Goal: Obtain resource: Obtain resource

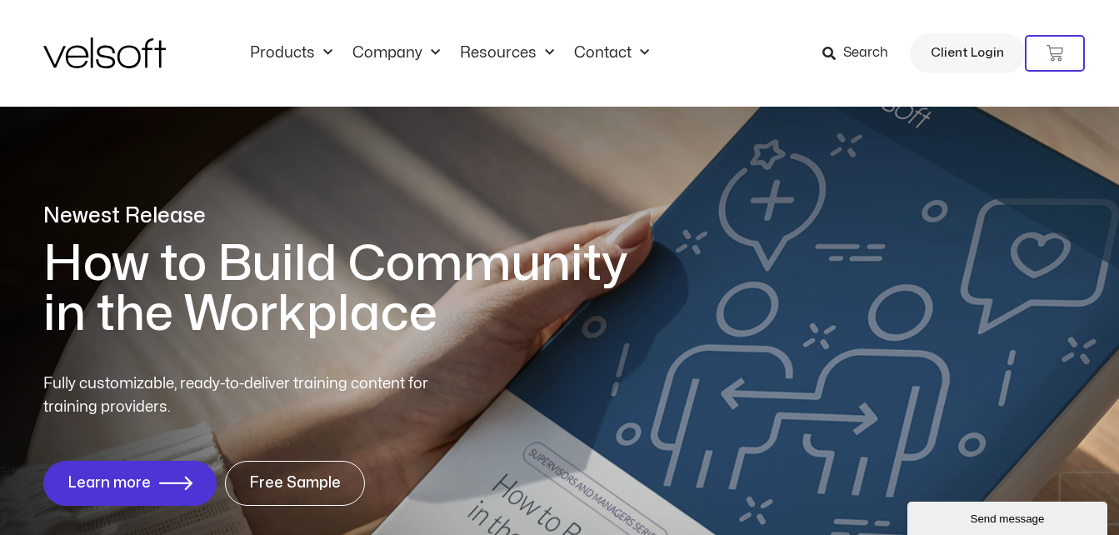
scroll to position [468, 0]
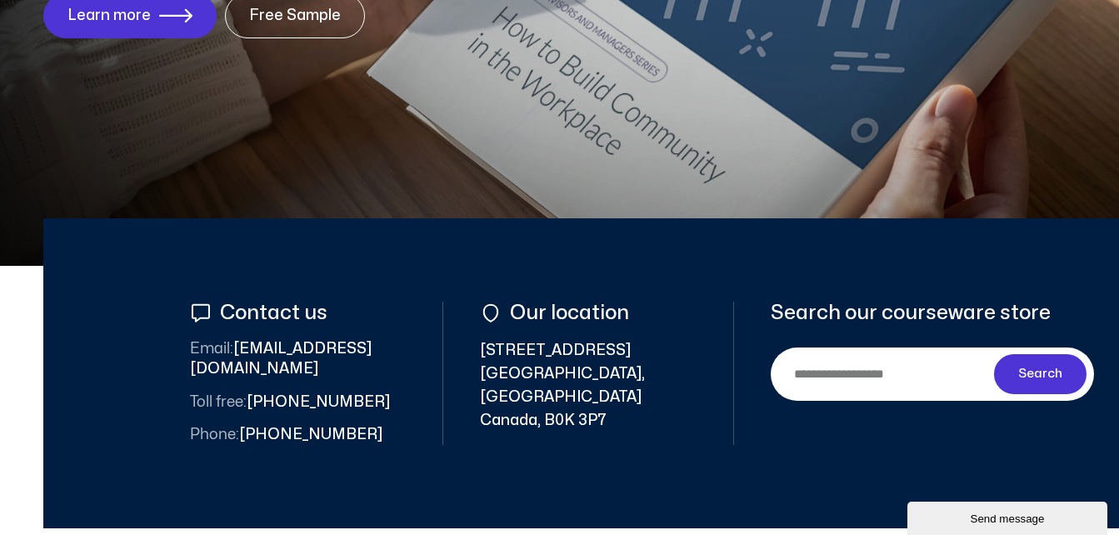
click at [1054, 368] on span "Search" at bounding box center [1041, 374] width 44 height 20
click at [881, 380] on input "Search" at bounding box center [886, 374] width 217 height 38
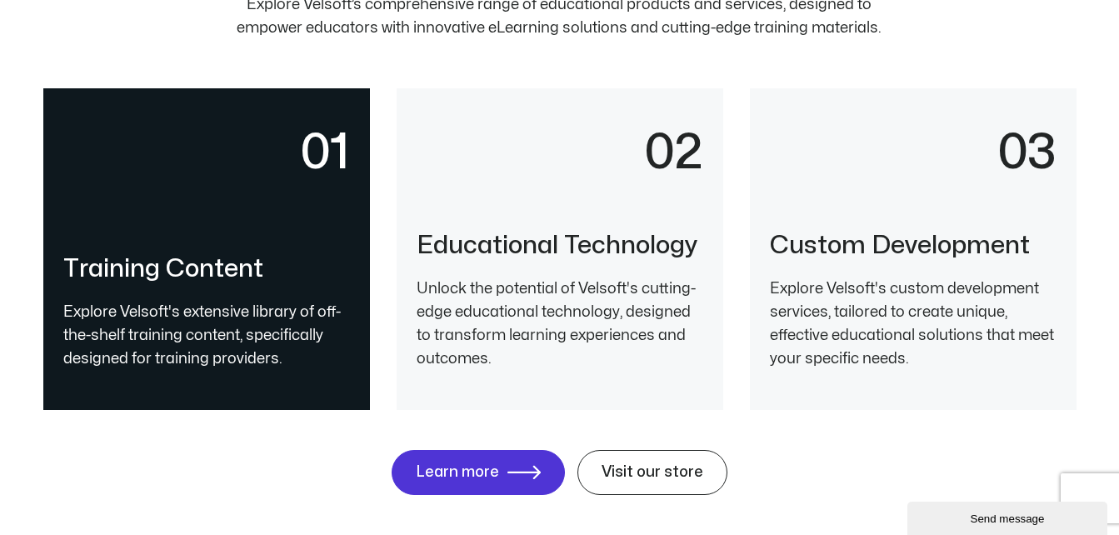
scroll to position [3581, 0]
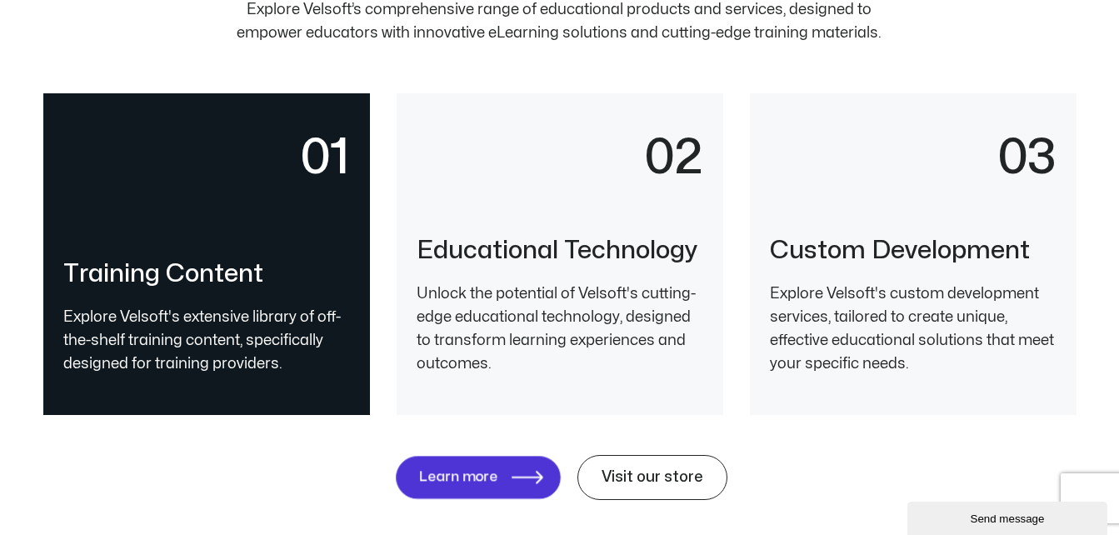
click at [533, 475] on icon at bounding box center [528, 478] width 32 height 14
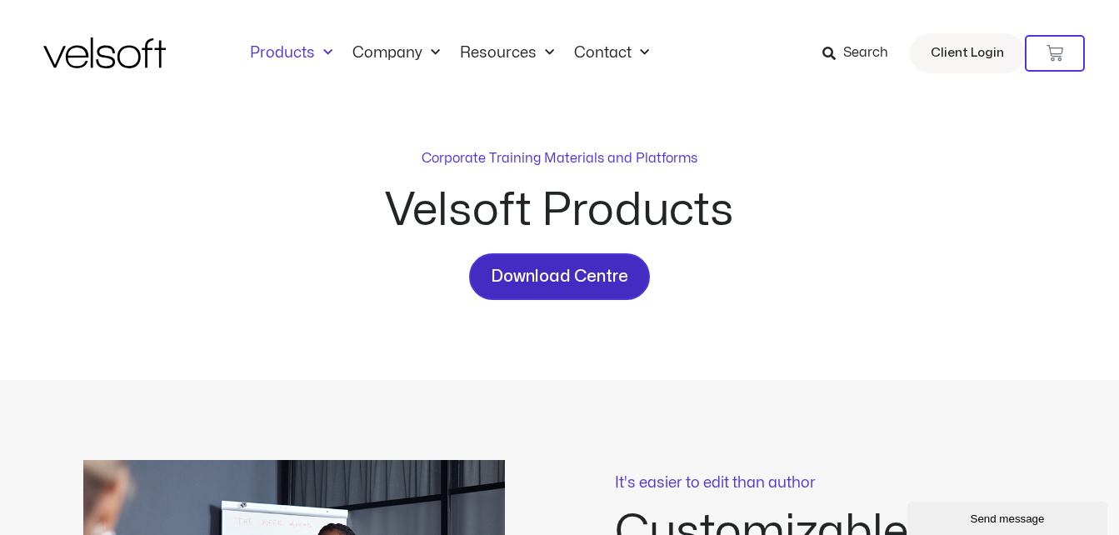
click at [512, 270] on span "Download Centre" at bounding box center [560, 276] width 138 height 27
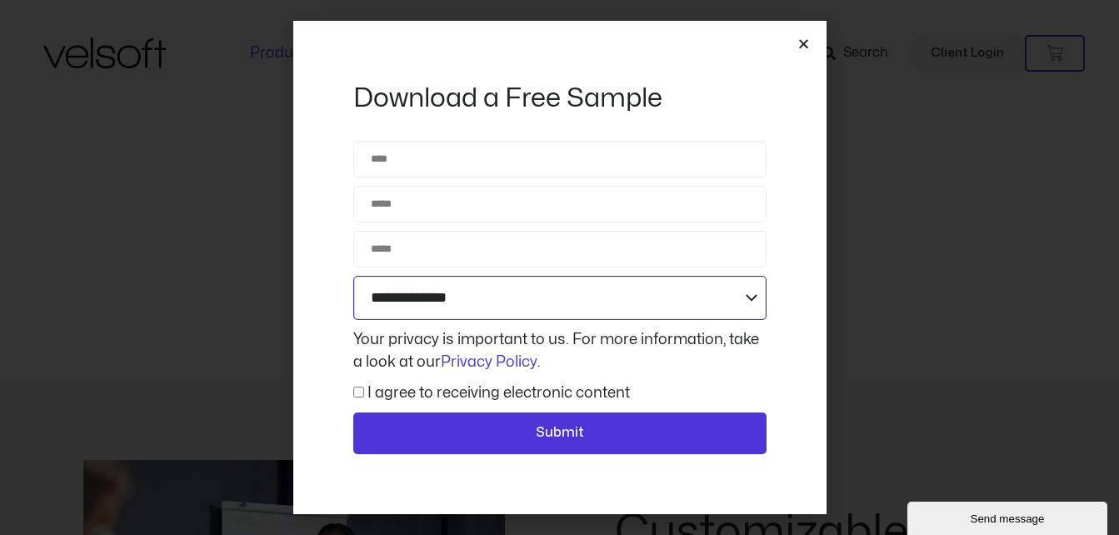
click at [498, 291] on select "**********" at bounding box center [559, 298] width 413 height 44
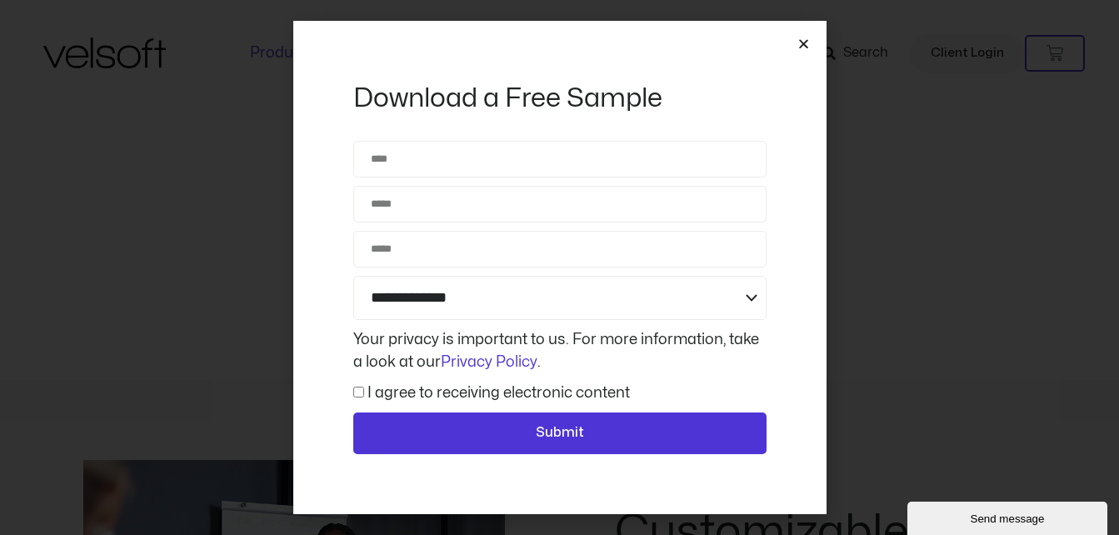
click at [801, 46] on icon "Close" at bounding box center [804, 44] width 13 height 13
